Goal: Task Accomplishment & Management: Complete application form

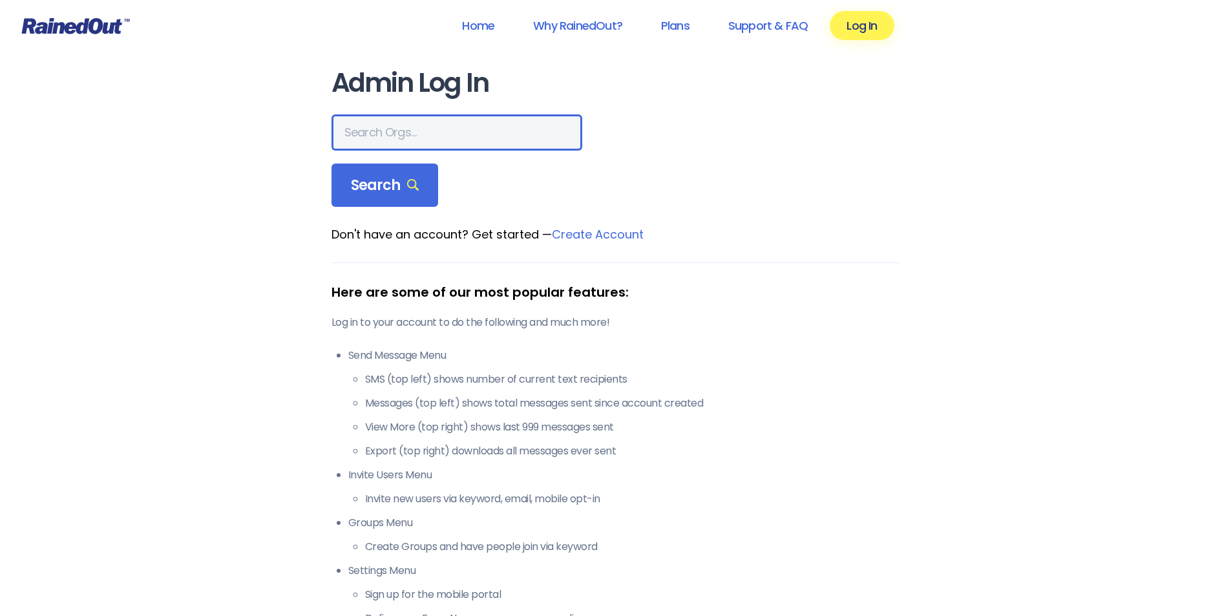
click at [395, 130] on input "text" at bounding box center [456, 132] width 251 height 36
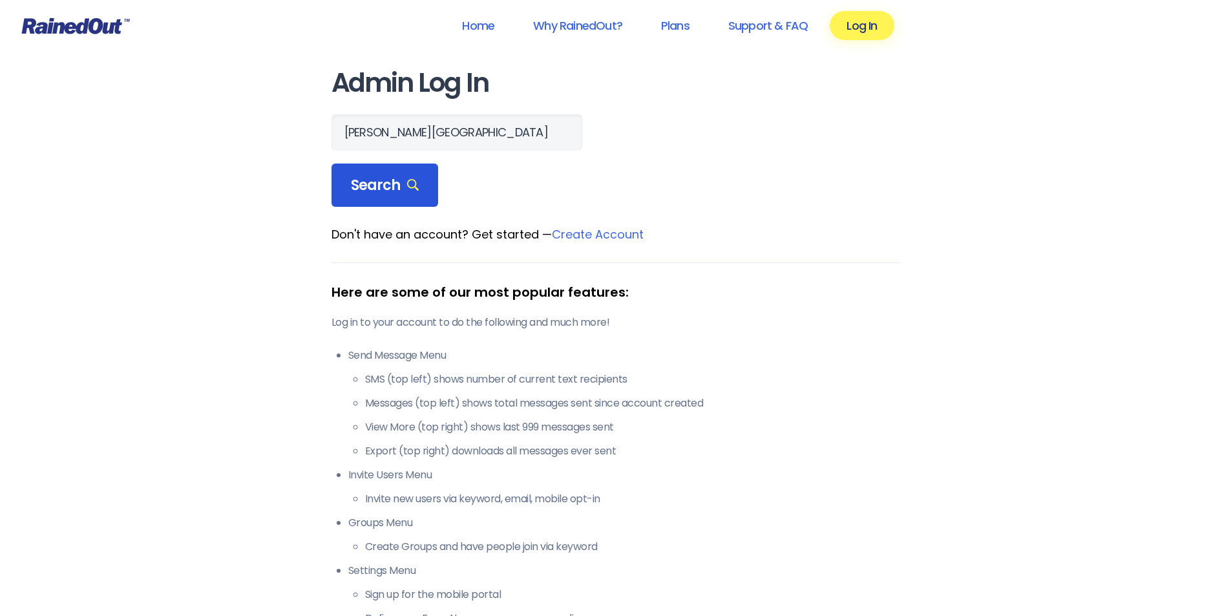
click at [404, 195] on div "Search" at bounding box center [384, 185] width 107 height 44
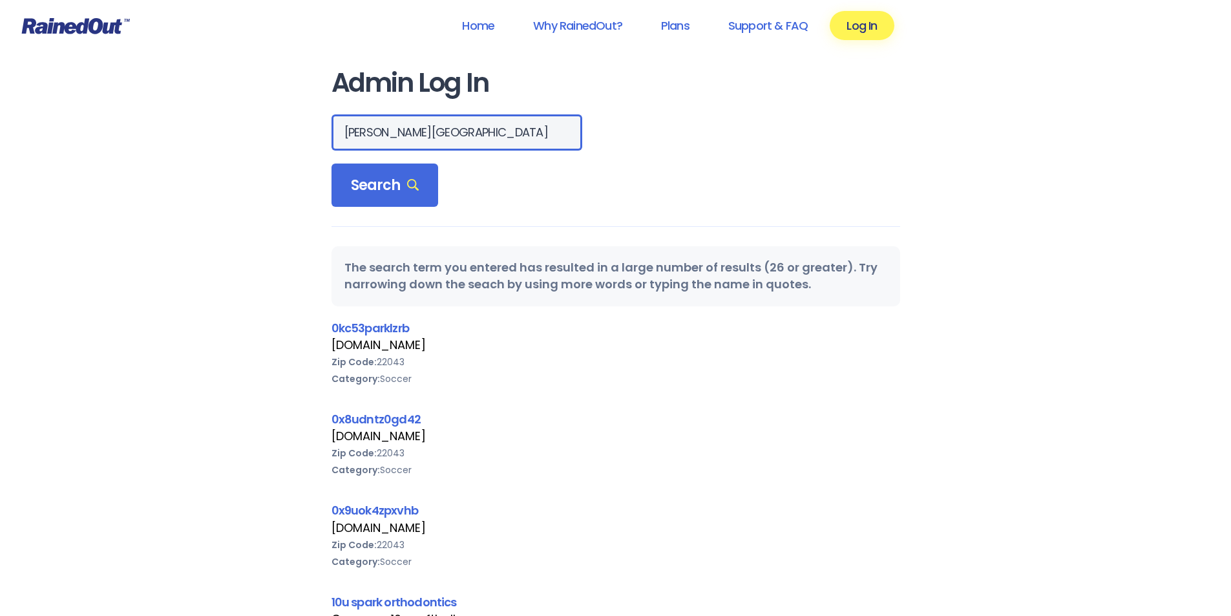
click at [428, 142] on input "[PERSON_NAME][GEOGRAPHIC_DATA]" at bounding box center [456, 132] width 251 height 36
type input "[PERSON_NAME] Vill"
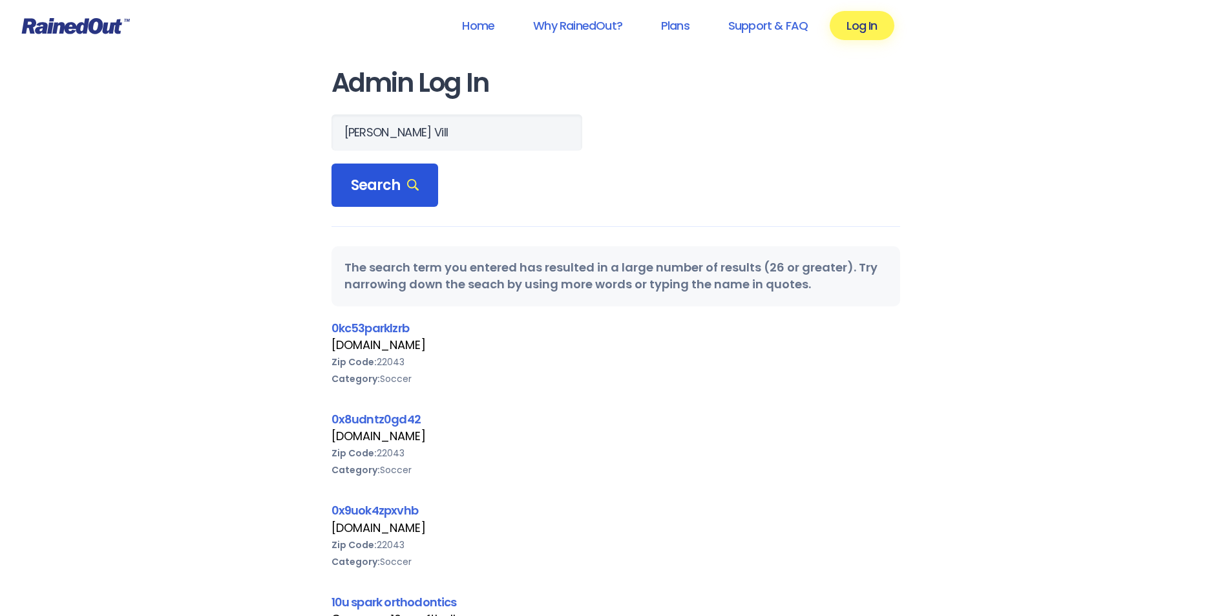
click at [397, 193] on span "Search" at bounding box center [385, 185] width 68 height 18
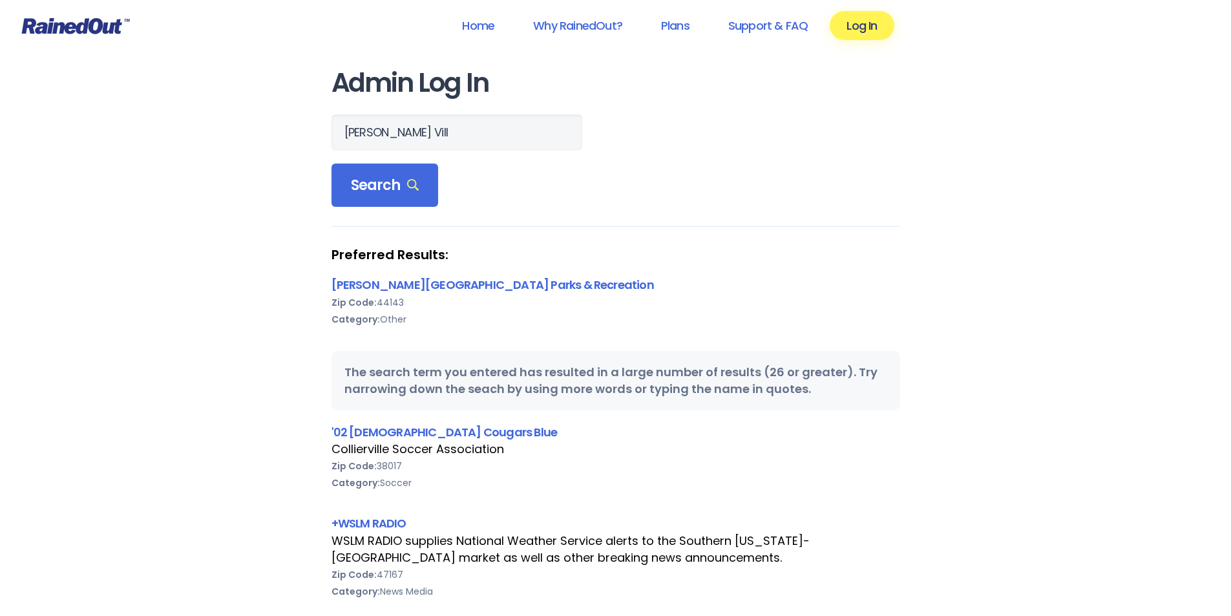
click at [426, 275] on div "Preferred Results: [PERSON_NAME] Village Parks & Recreation Zip Code: 44143 Cat…" at bounding box center [615, 295] width 568 height 98
click at [430, 279] on link "[PERSON_NAME][GEOGRAPHIC_DATA] Parks & Recreation" at bounding box center [492, 284] width 322 height 16
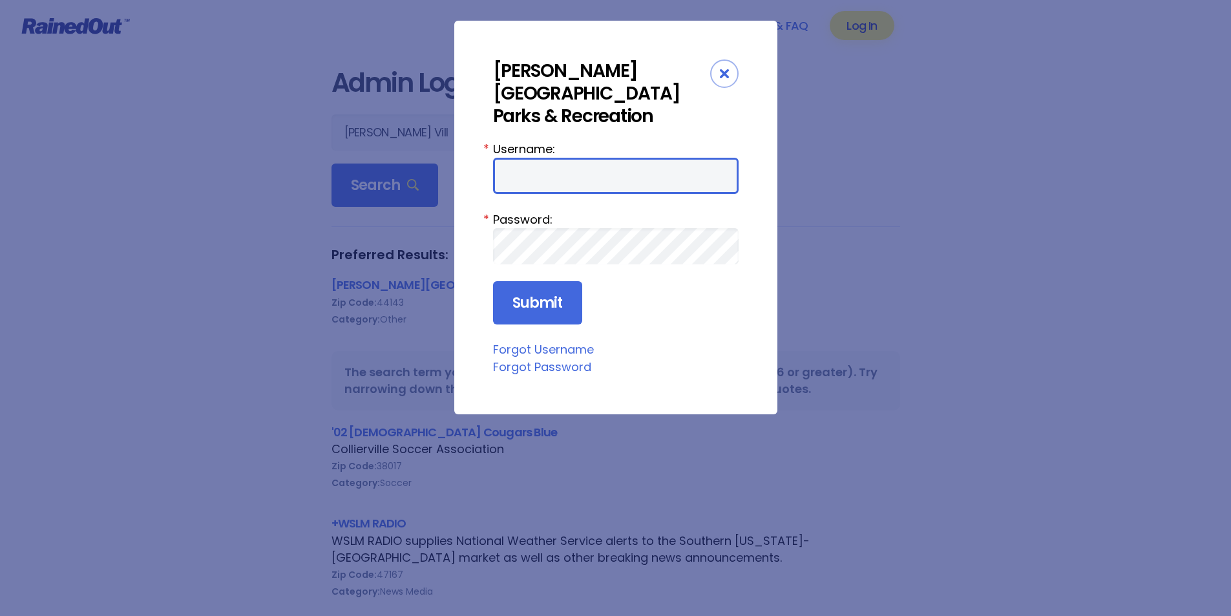
type input "Samclarkcartwright"
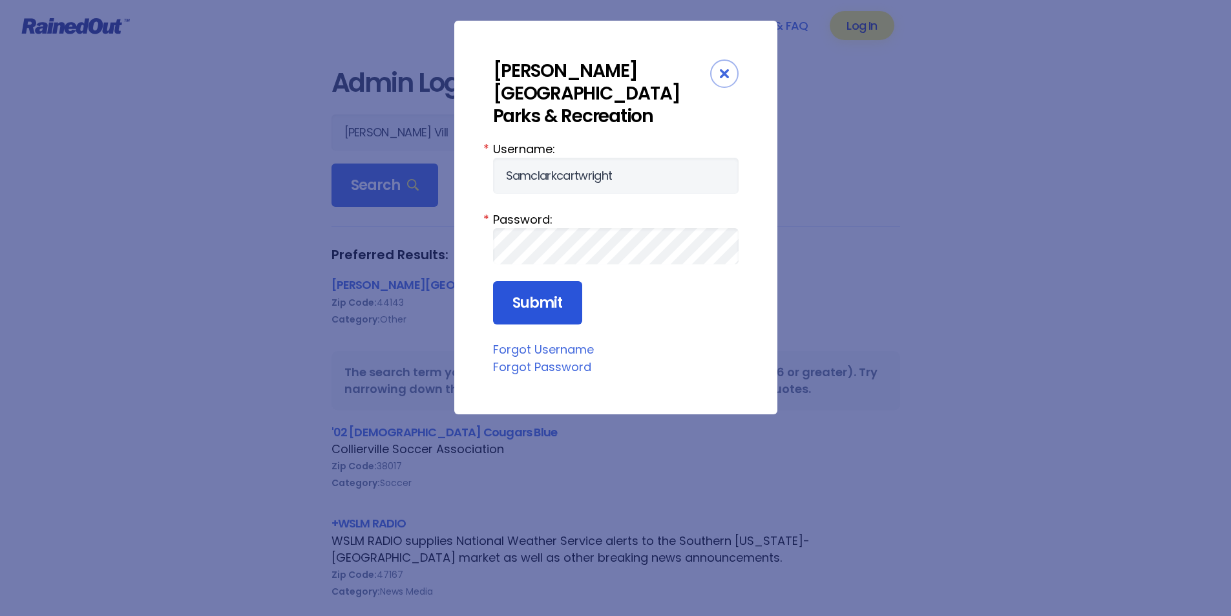
click at [543, 281] on input "Submit" at bounding box center [537, 303] width 89 height 44
